Goal: Use online tool/utility: Utilize a website feature to perform a specific function

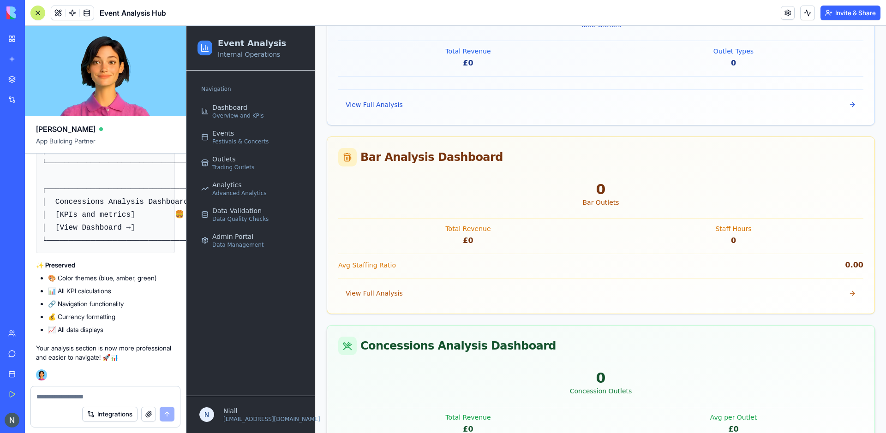
scroll to position [858, 0]
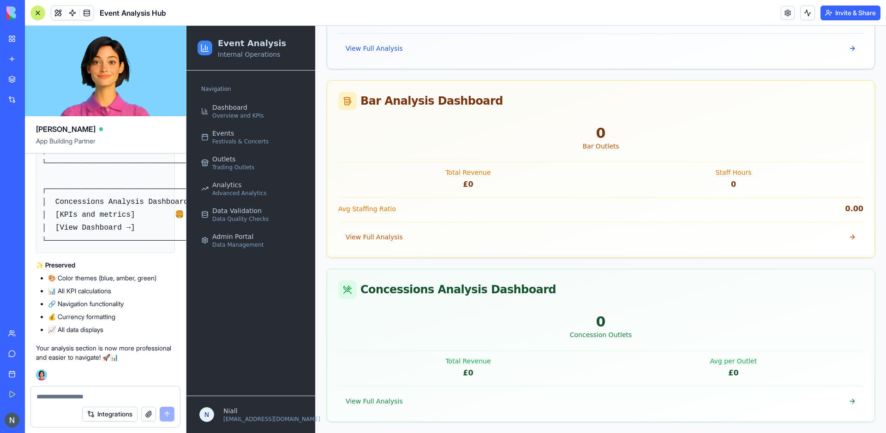
paste textarea "**********"
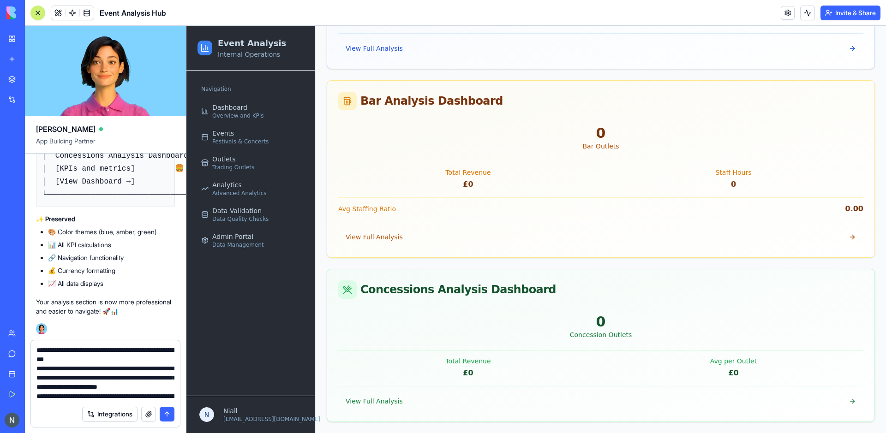
scroll to position [74, 0]
type textarea "**********"
click at [168, 415] on button "submit" at bounding box center [167, 414] width 15 height 15
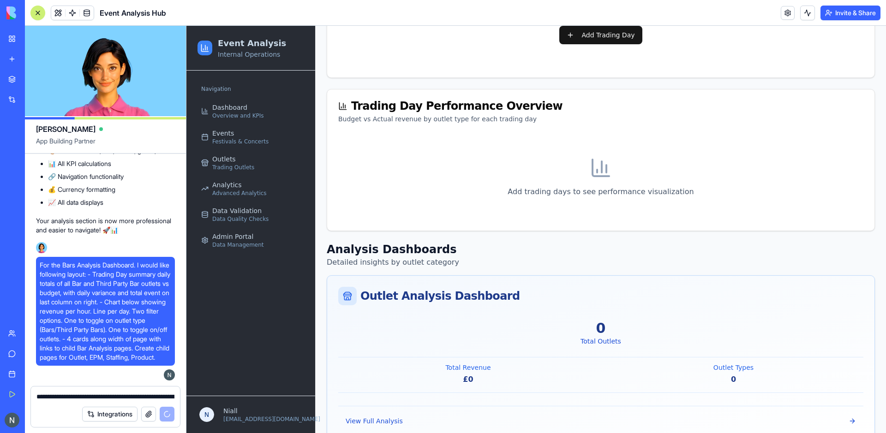
scroll to position [321, 0]
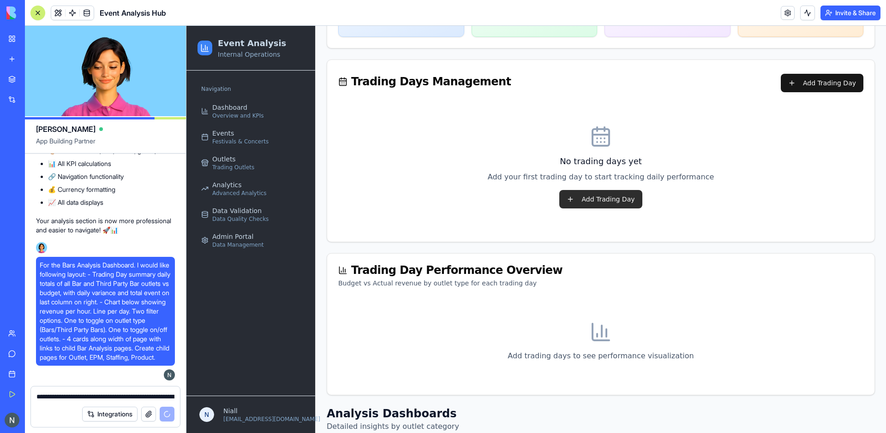
click at [600, 197] on button "Add Trading Day" at bounding box center [600, 199] width 83 height 18
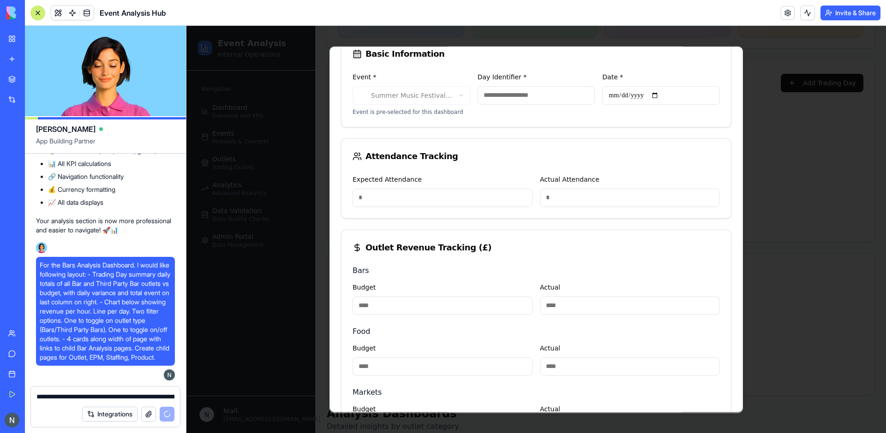
scroll to position [0, 0]
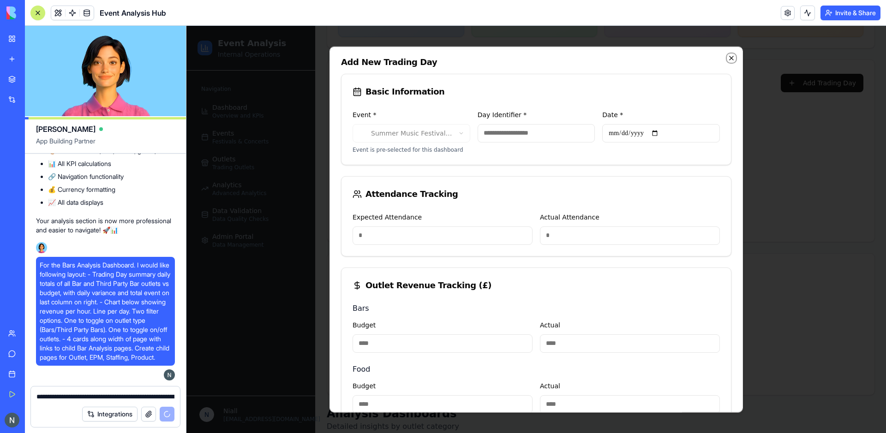
click at [731, 56] on icon "button" at bounding box center [731, 57] width 7 height 7
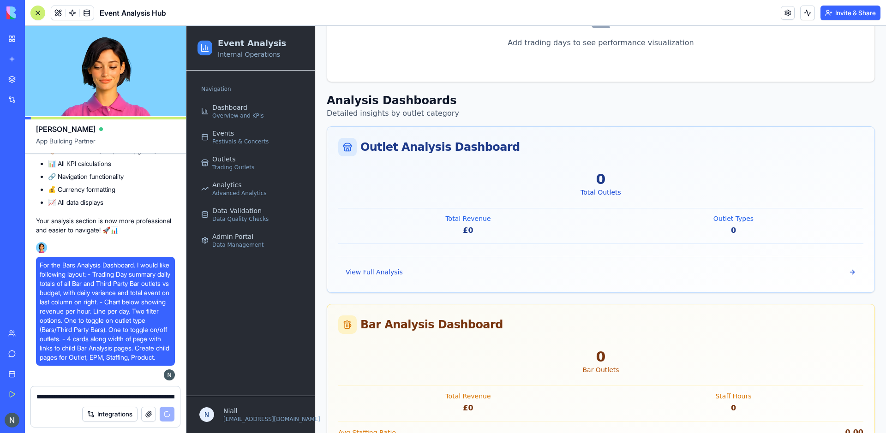
scroll to position [858, 0]
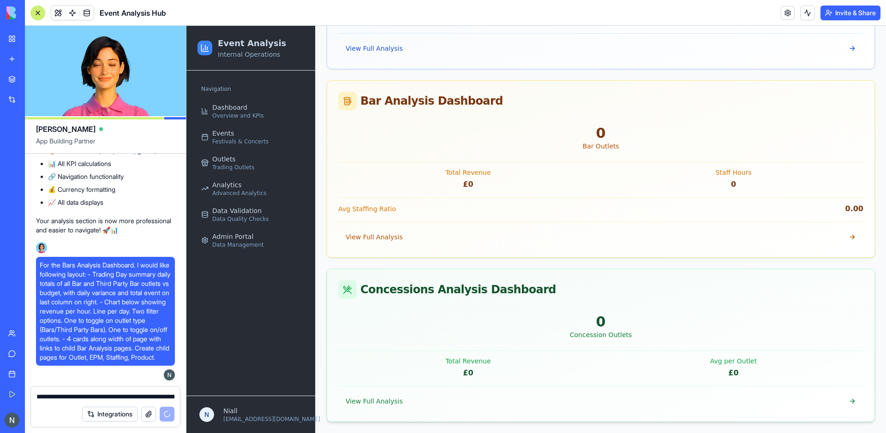
click at [328, 299] on div "Concessions Analysis Dashboard" at bounding box center [600, 289] width 547 height 41
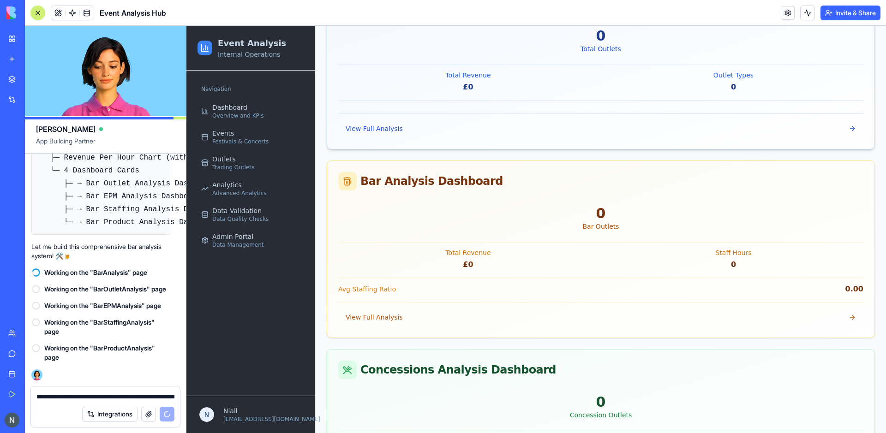
scroll to position [778, 0]
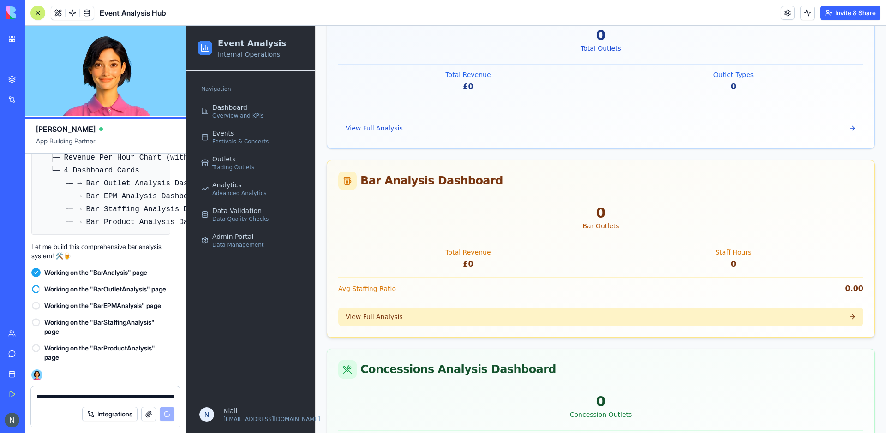
click at [388, 320] on span "View Full Analysis" at bounding box center [374, 316] width 57 height 9
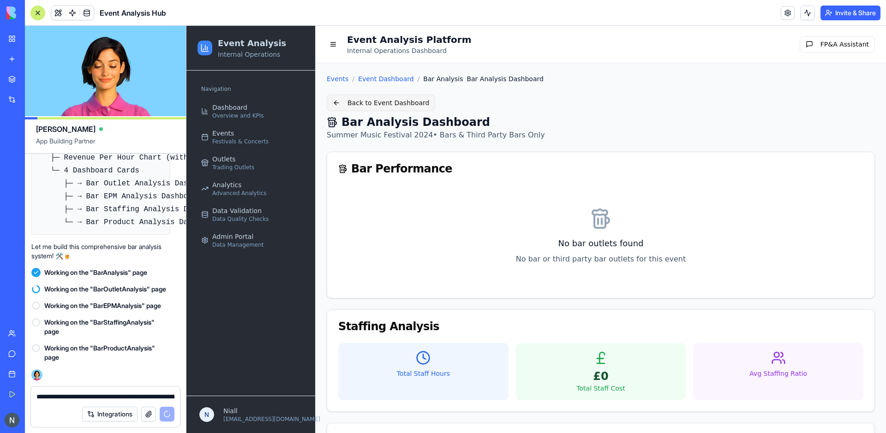
click at [370, 100] on button "Back to Event Dashboard" at bounding box center [381, 103] width 108 height 17
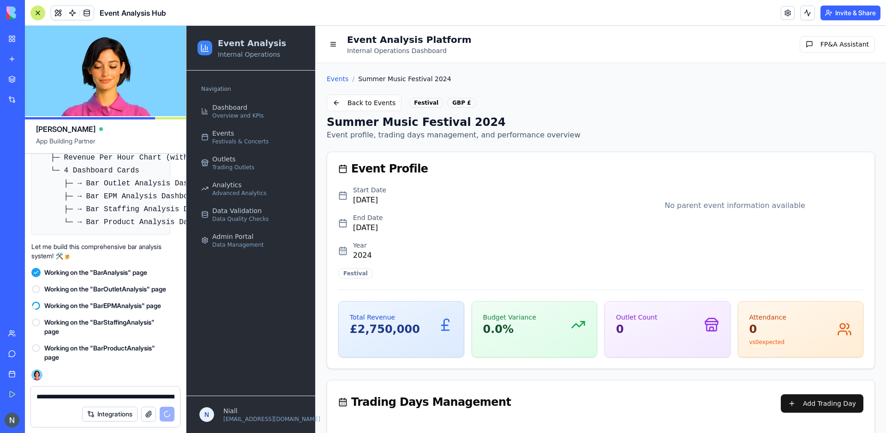
scroll to position [39144, 5]
